Goal: Navigation & Orientation: Find specific page/section

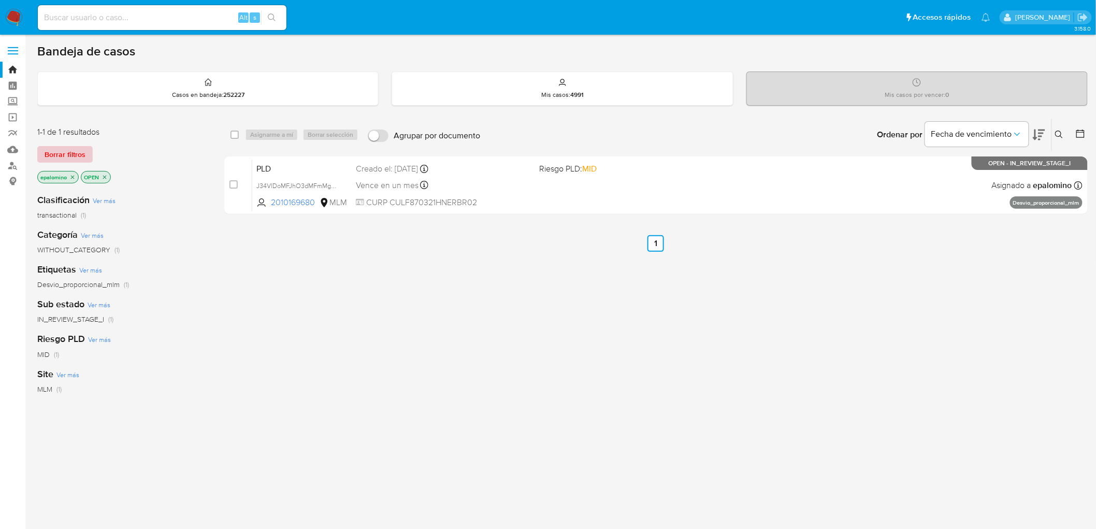
click at [75, 158] on span "Borrar filtros" at bounding box center [65, 154] width 41 height 14
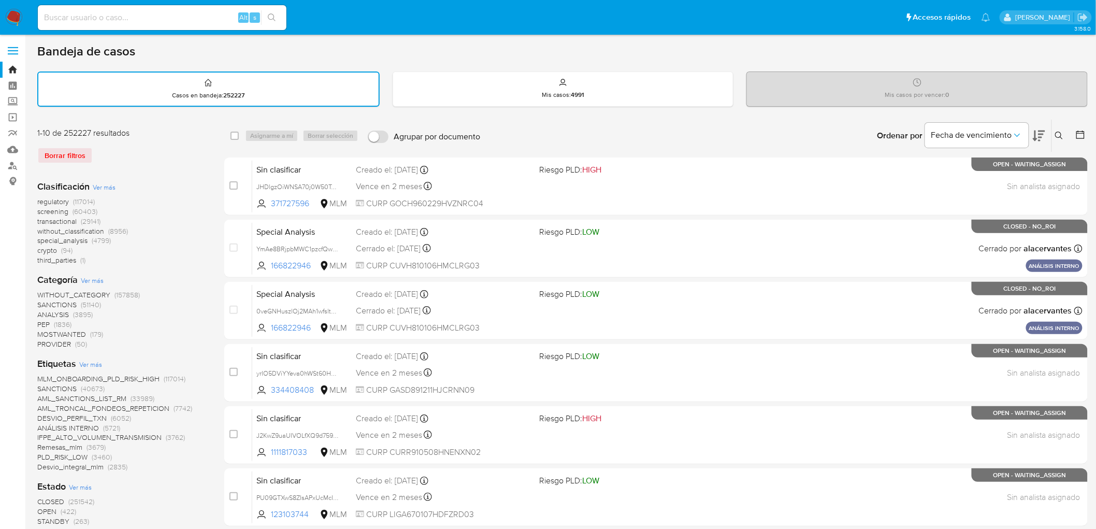
click at [18, 13] on img at bounding box center [14, 18] width 18 height 18
click at [162, 163] on div "1-10 de 252227 resultados Borrar filtros" at bounding box center [120, 149] width 166 height 45
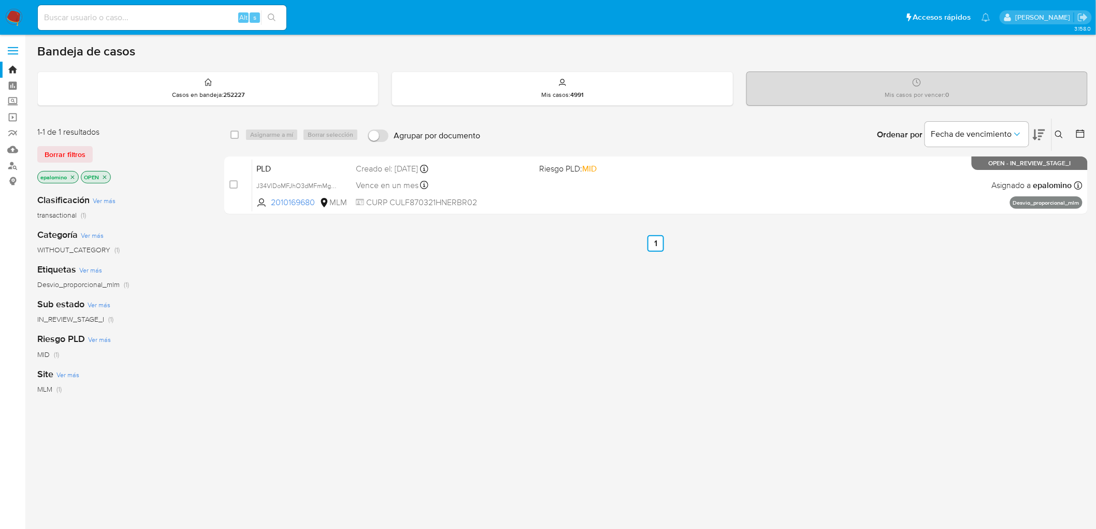
click at [64, 156] on span "Borrar filtros" at bounding box center [65, 154] width 41 height 14
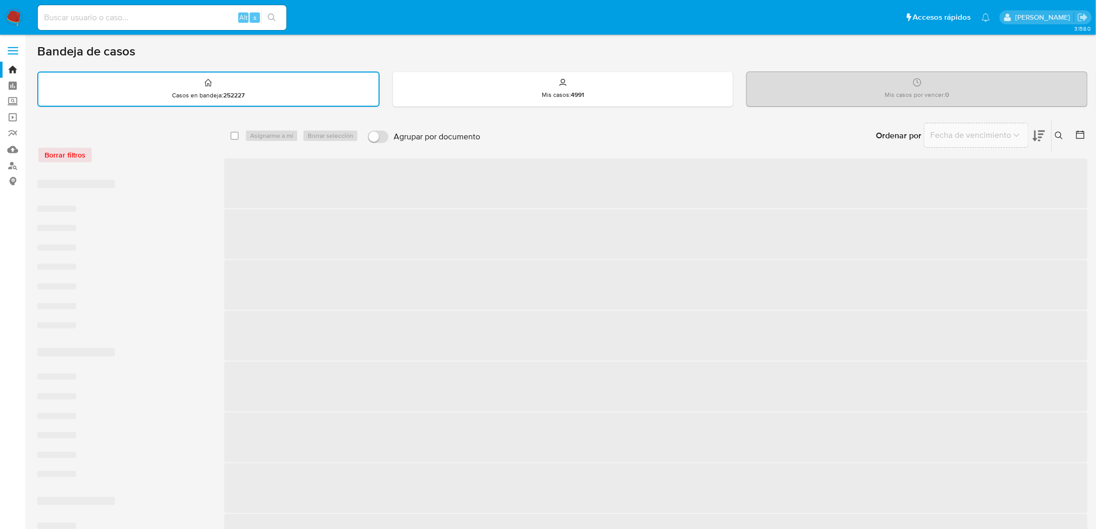
click at [152, 155] on div "Borrar filtros" at bounding box center [120, 155] width 166 height 17
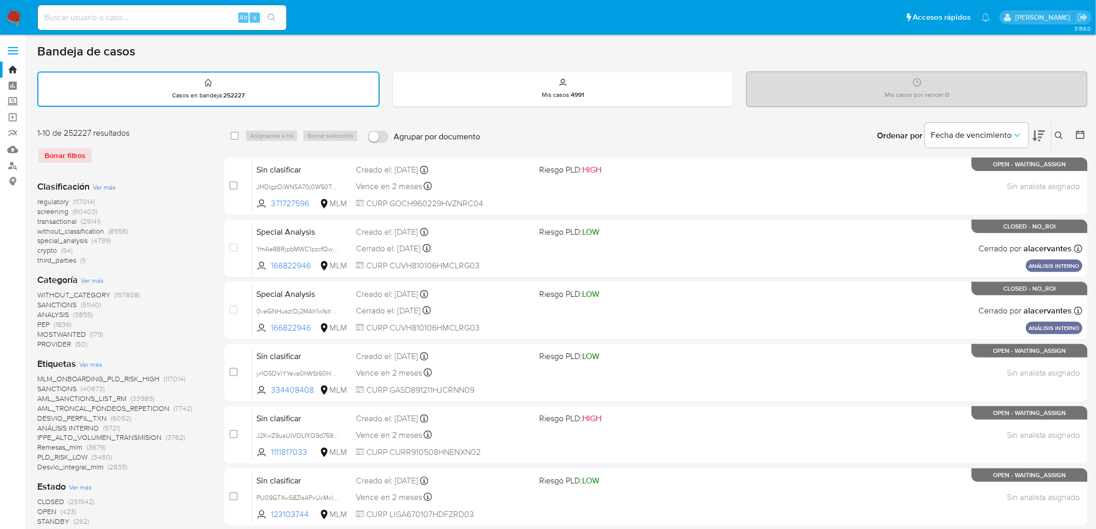
click at [19, 14] on img at bounding box center [14, 18] width 18 height 18
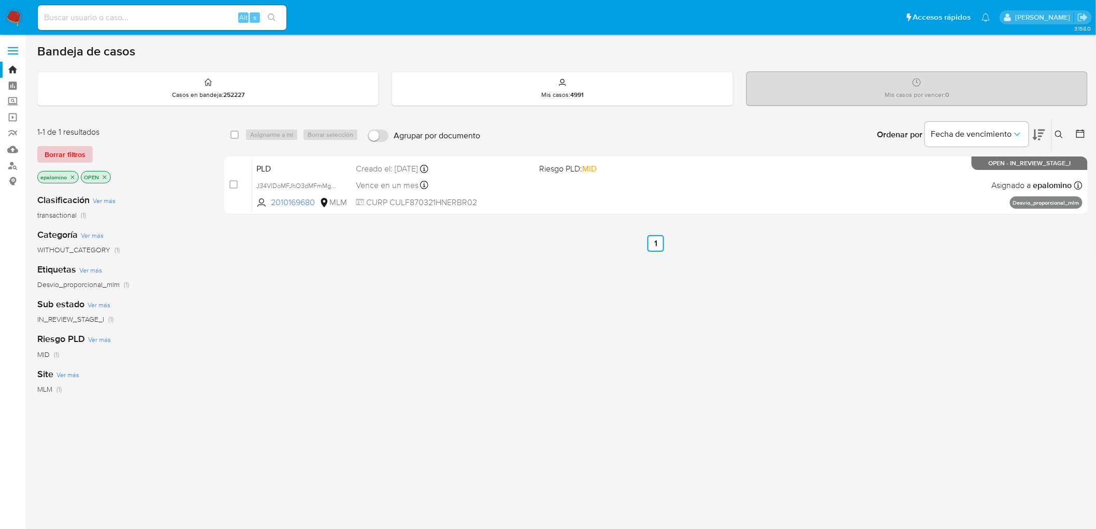
click at [64, 155] on span "Borrar filtros" at bounding box center [65, 154] width 41 height 14
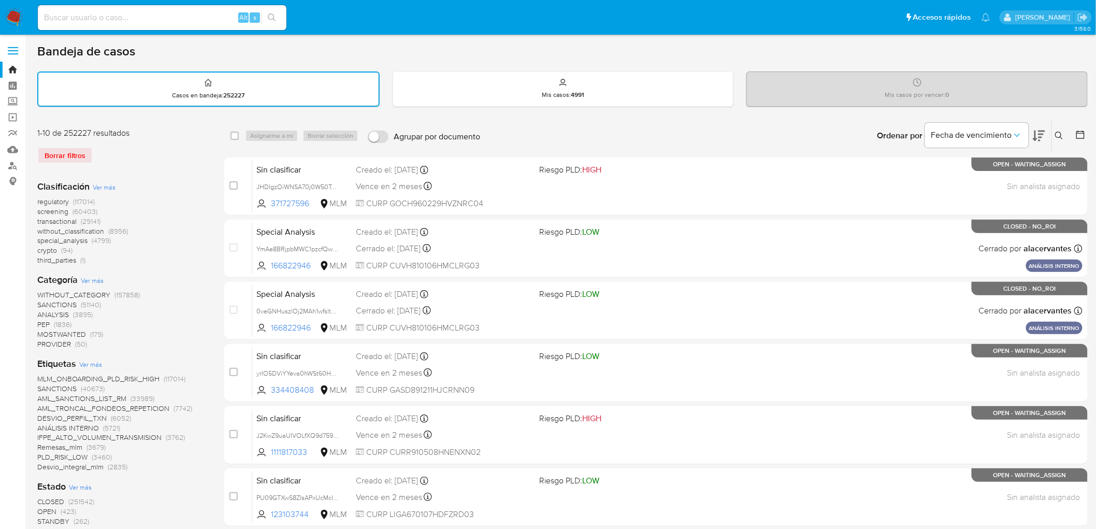
click at [14, 21] on img at bounding box center [14, 18] width 18 height 18
click at [156, 190] on div "Clasificación Ver más regulatory (117014) screening (60403) transactional (2914…" at bounding box center [122, 222] width 170 height 85
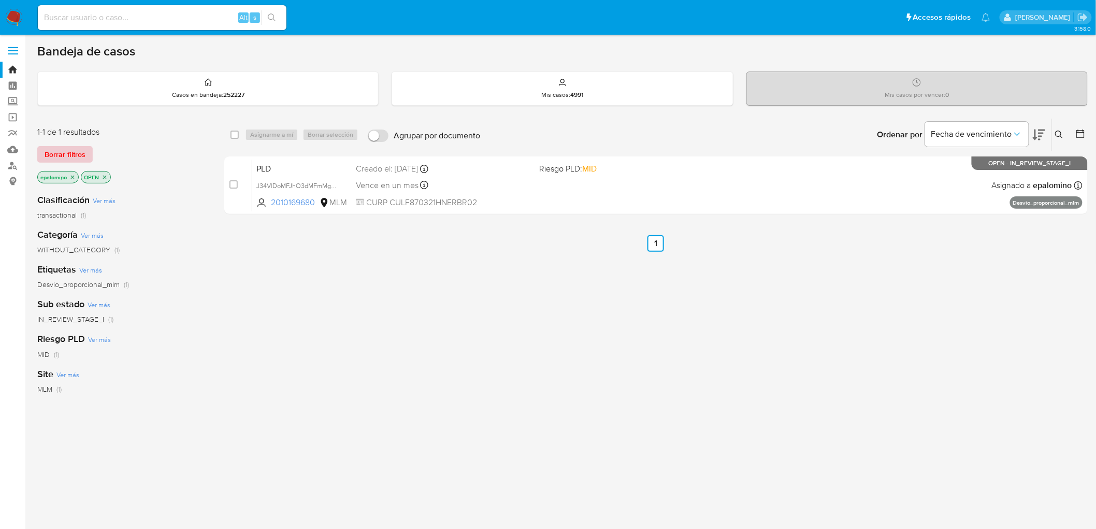
click at [76, 156] on span "Borrar filtros" at bounding box center [65, 154] width 41 height 14
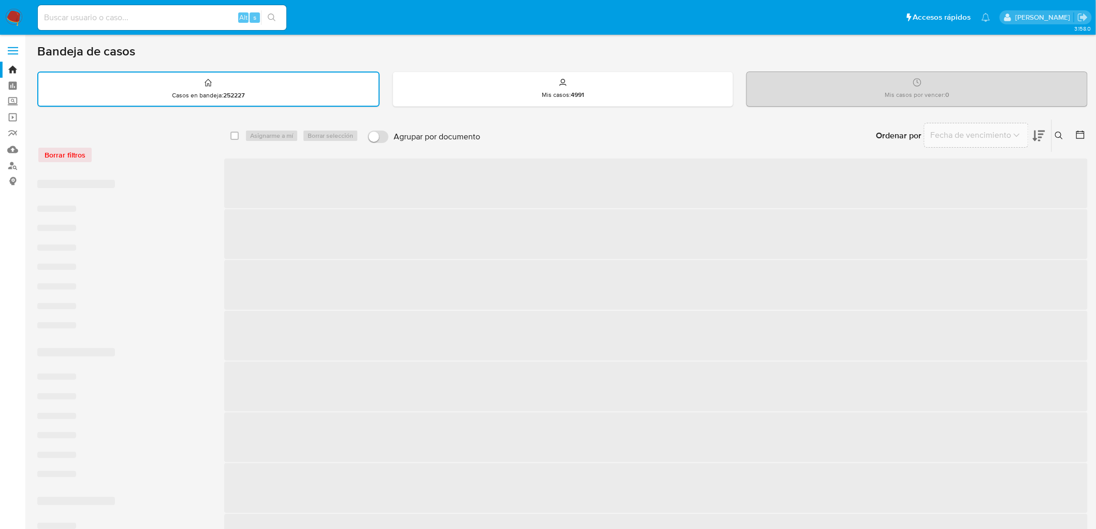
click at [172, 164] on div "Borrar filtros" at bounding box center [120, 149] width 166 height 44
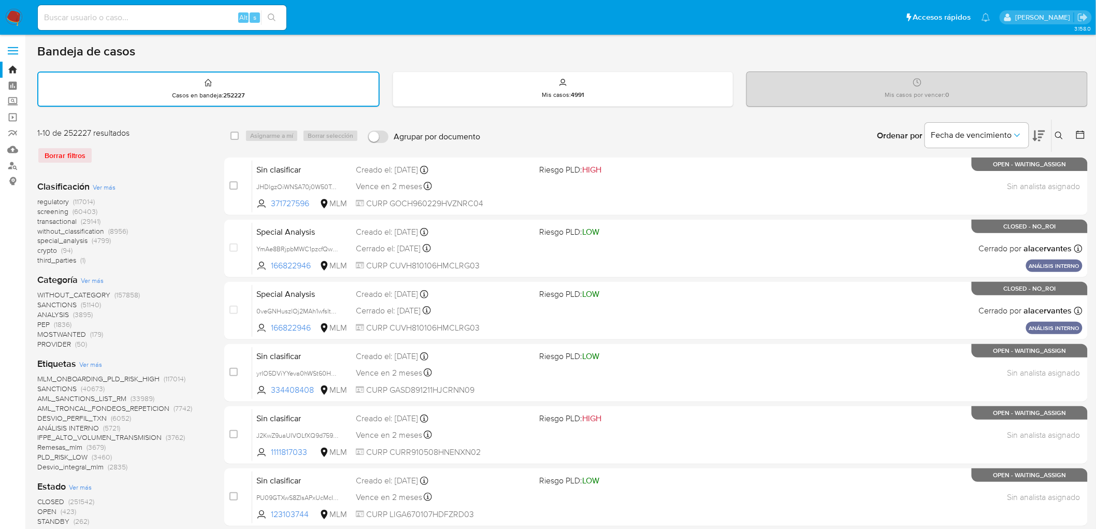
click at [13, 14] on img at bounding box center [14, 18] width 18 height 18
click at [182, 161] on div "Borrar filtros" at bounding box center [120, 155] width 166 height 17
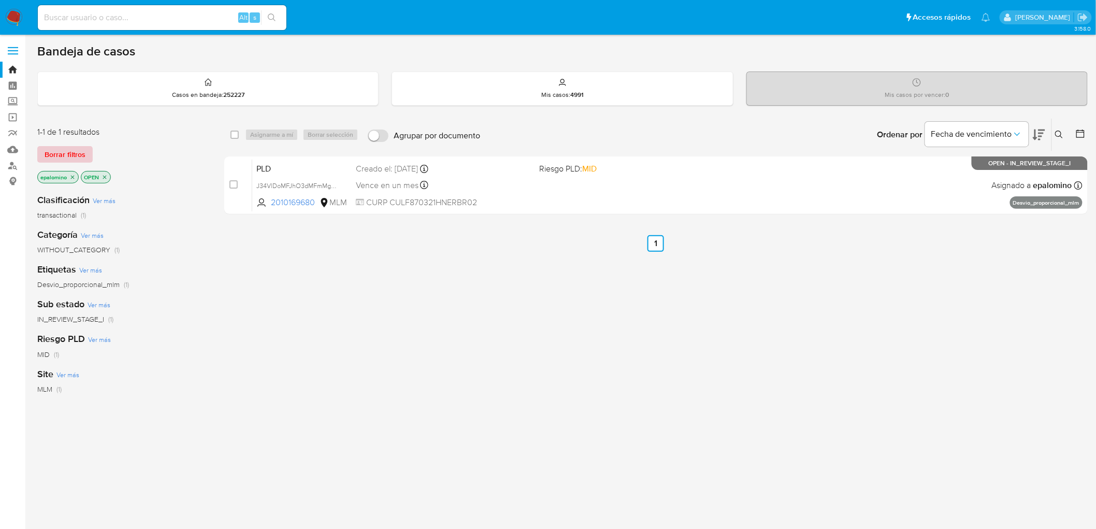
click at [60, 158] on span "Borrar filtros" at bounding box center [65, 154] width 41 height 14
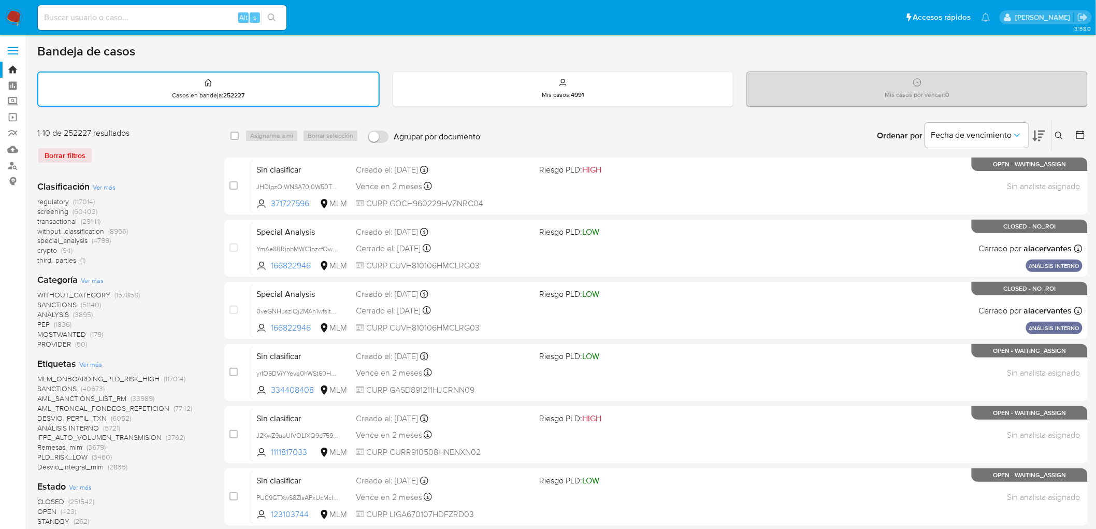
click at [11, 22] on img at bounding box center [14, 18] width 18 height 18
click at [197, 185] on div "Clasificación Ver más regulatory (117014) screening (60403) transactional (2914…" at bounding box center [122, 222] width 170 height 85
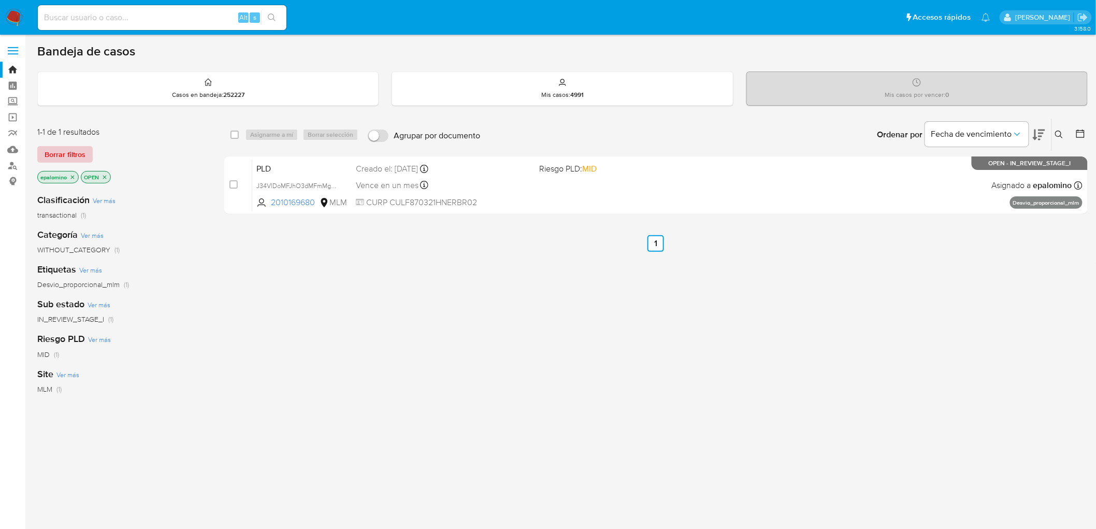
click at [89, 156] on button "Borrar filtros" at bounding box center [64, 154] width 55 height 17
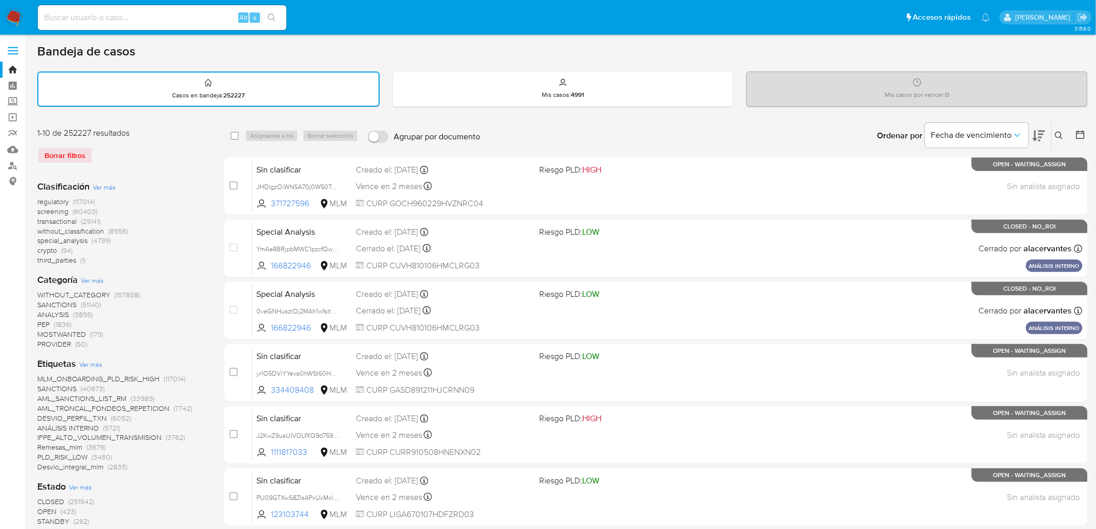
click at [13, 22] on img at bounding box center [14, 18] width 18 height 18
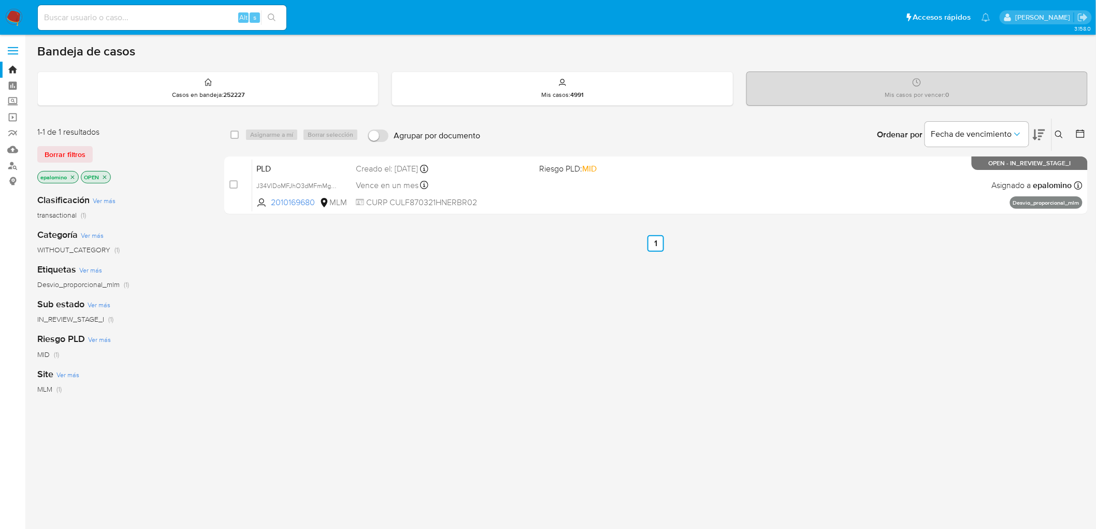
drag, startPoint x: 78, startPoint y: 152, endPoint x: 389, endPoint y: 78, distance: 320.4
click at [78, 151] on span "Borrar filtros" at bounding box center [65, 154] width 41 height 14
